Goal: Task Accomplishment & Management: Complete application form

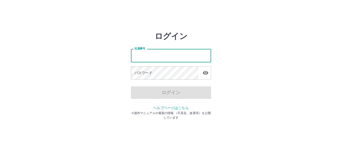
click at [165, 54] on input "社員番号" at bounding box center [171, 55] width 80 height 13
type input "*******"
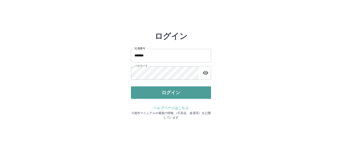
click at [167, 94] on button "ログイン" at bounding box center [171, 93] width 80 height 13
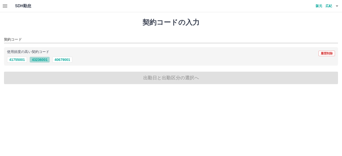
click at [42, 59] on button "43236001" at bounding box center [40, 60] width 20 height 6
type input "********"
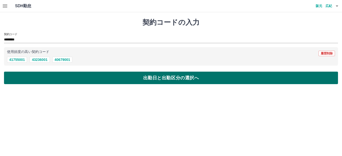
click at [171, 76] on button "出勤日と出勤区分の選択へ" at bounding box center [171, 78] width 334 height 13
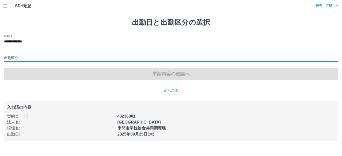
click at [35, 57] on input "出勤区分" at bounding box center [171, 58] width 334 height 6
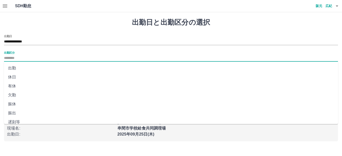
click at [16, 67] on li "出勤" at bounding box center [171, 68] width 334 height 9
type input "**"
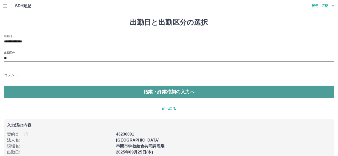
click at [151, 88] on button "始業・終業時刻の入力へ" at bounding box center [169, 92] width 330 height 13
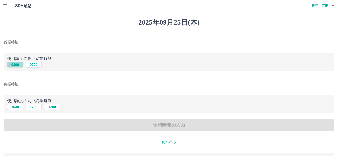
click at [20, 65] on button "0800" at bounding box center [15, 65] width 16 height 6
type input "****"
click at [19, 108] on button "1630" at bounding box center [15, 107] width 16 height 6
type input "****"
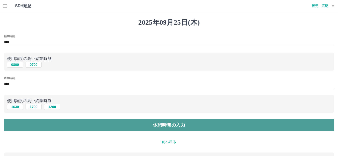
click at [183, 126] on button "休憩時間の入力" at bounding box center [169, 125] width 330 height 13
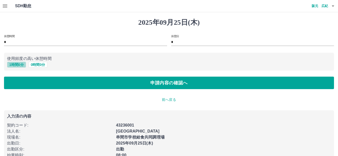
click at [16, 65] on button "1 時間 0 分" at bounding box center [16, 65] width 19 height 6
type input "*"
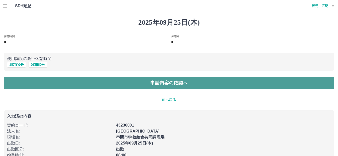
click at [155, 83] on button "申請内容の確認へ" at bounding box center [169, 83] width 330 height 13
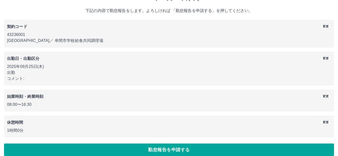
scroll to position [31, 0]
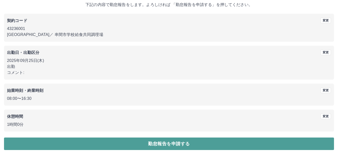
click at [197, 144] on button "勤怠報告を申請する" at bounding box center [169, 144] width 330 height 13
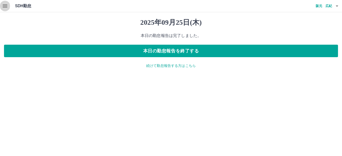
click at [5, 7] on icon "button" at bounding box center [5, 6] width 6 height 6
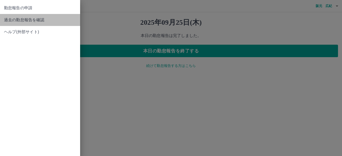
click at [26, 20] on span "過去の勤怠報告を確認" at bounding box center [40, 20] width 72 height 6
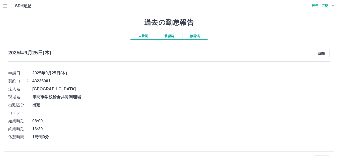
click at [175, 39] on button "承認済" at bounding box center [169, 36] width 26 height 7
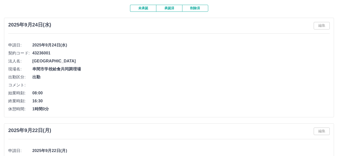
scroll to position [25, 0]
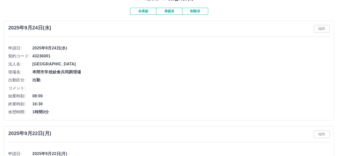
click at [143, 12] on button "未承認" at bounding box center [143, 11] width 26 height 7
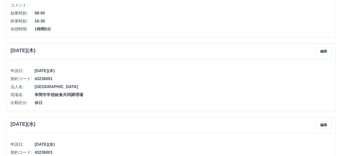
scroll to position [0, 0]
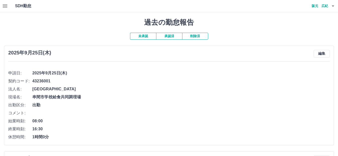
click at [171, 39] on button "承認済" at bounding box center [169, 36] width 26 height 7
click at [334, 6] on icon "button" at bounding box center [333, 6] width 6 height 6
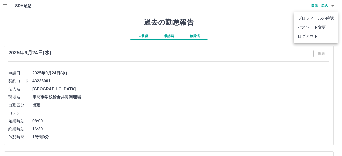
click at [309, 38] on li "ログアウト" at bounding box center [316, 36] width 44 height 9
